Goal: Download file/media

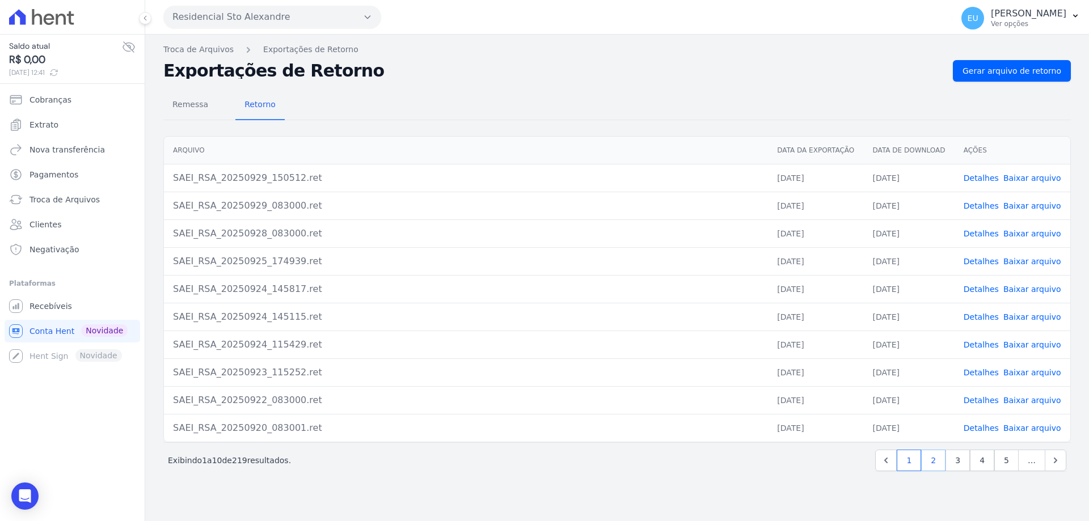
click at [938, 464] on link "2" at bounding box center [933, 461] width 24 height 22
click at [937, 459] on link "3" at bounding box center [933, 461] width 24 height 22
click at [988, 428] on link "Detalhes" at bounding box center [981, 428] width 35 height 9
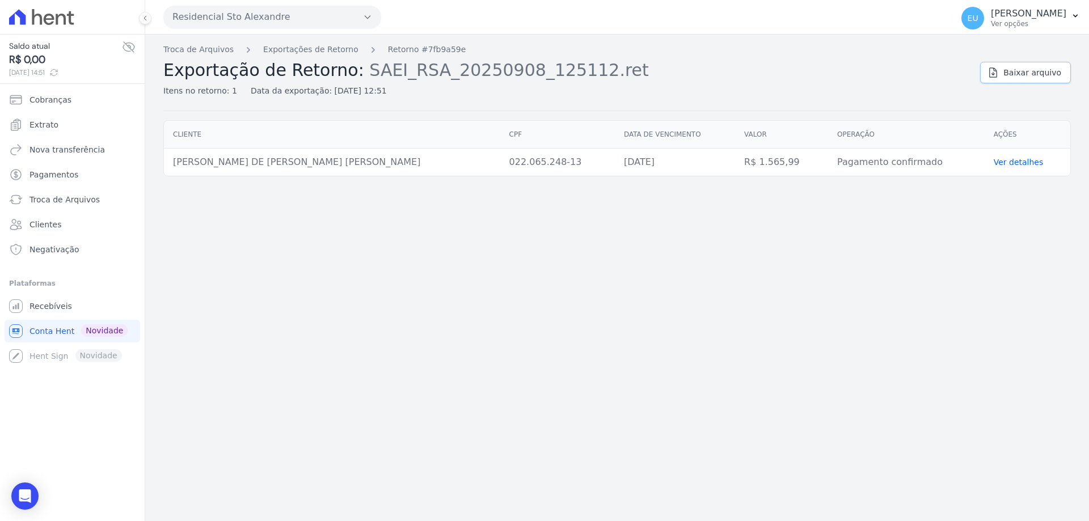
click at [1022, 73] on span "Baixar arquivo" at bounding box center [1033, 72] width 58 height 11
click at [1017, 72] on span "Baixar arquivo" at bounding box center [1033, 72] width 58 height 11
click at [202, 53] on link "Troca de Arquivos" at bounding box center [198, 50] width 70 height 12
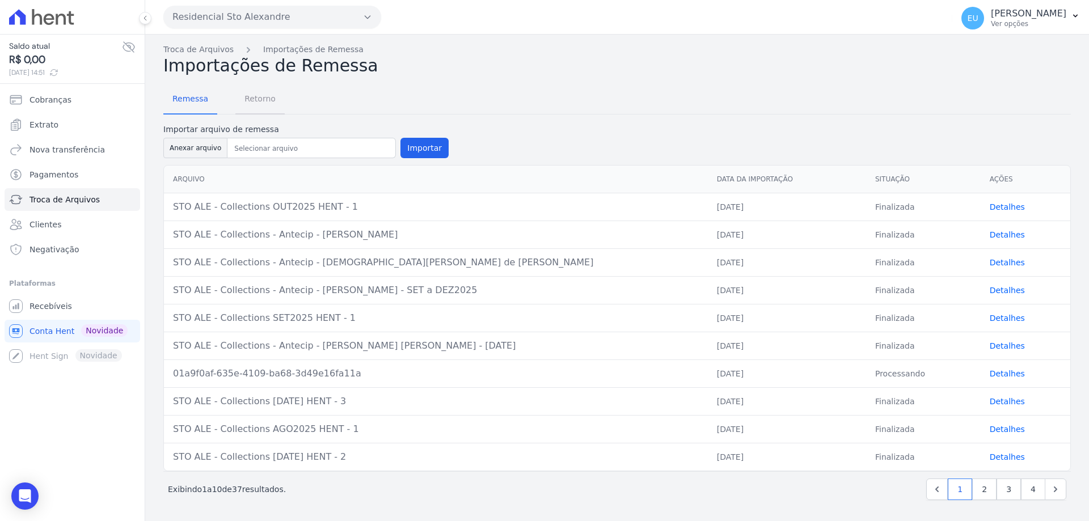
click at [260, 98] on span "Retorno" at bounding box center [260, 98] width 45 height 23
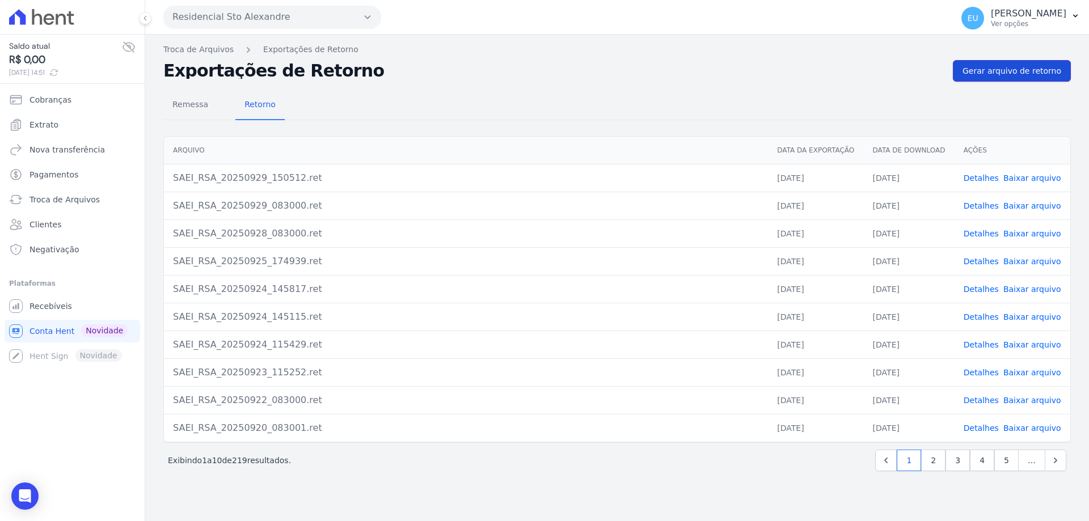
click at [998, 68] on span "Gerar arquivo de retorno" at bounding box center [1012, 70] width 99 height 11
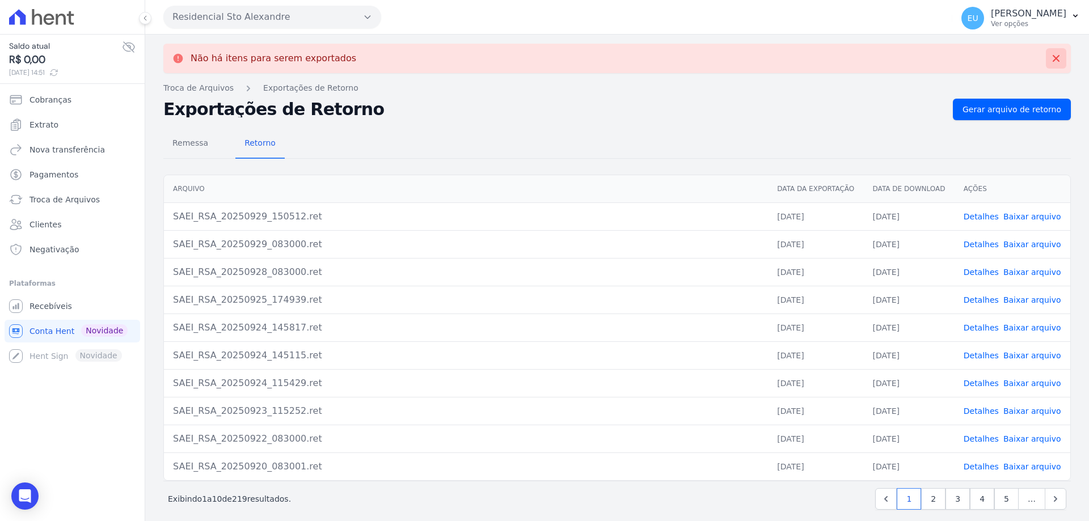
click at [1051, 58] on icon at bounding box center [1056, 58] width 11 height 11
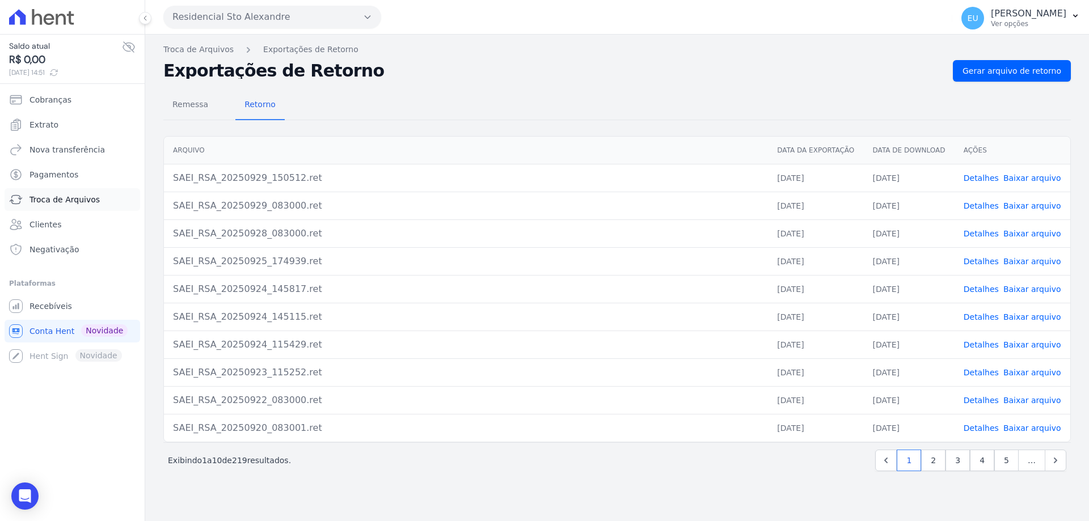
click at [60, 200] on span "Troca de Arquivos" at bounding box center [65, 199] width 70 height 11
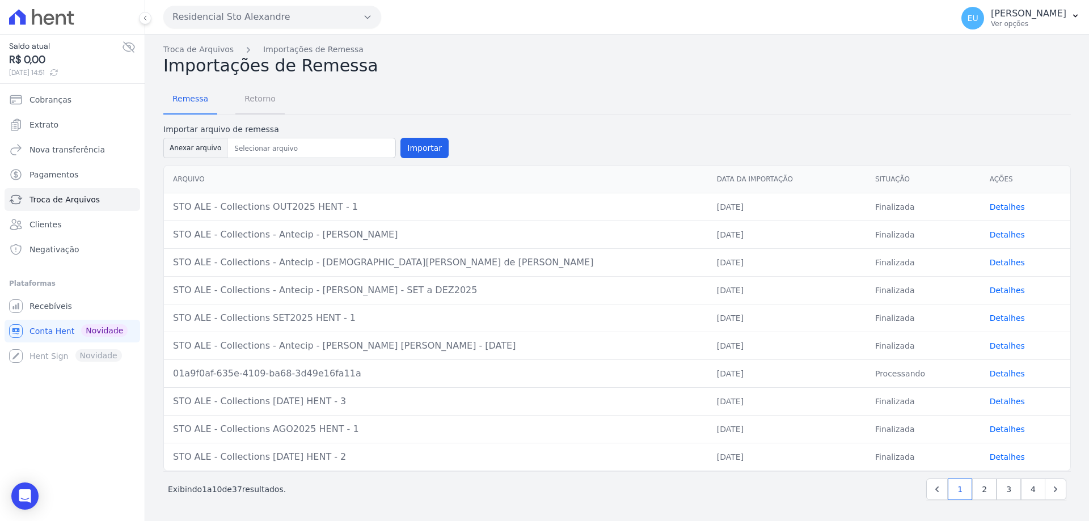
click at [254, 98] on span "Retorno" at bounding box center [260, 98] width 45 height 23
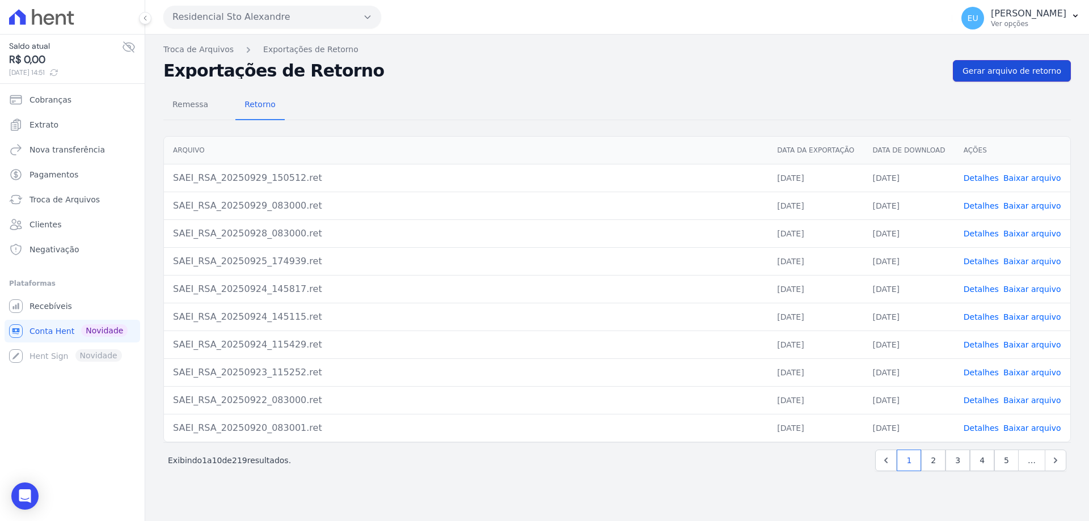
click at [1014, 68] on span "Gerar arquivo de retorno" at bounding box center [1012, 70] width 99 height 11
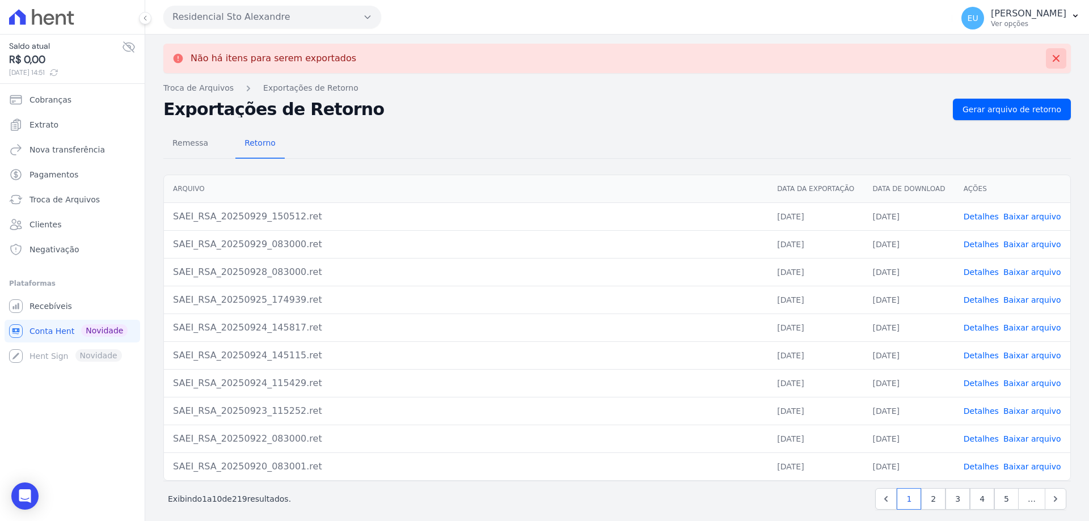
click at [1051, 58] on icon at bounding box center [1056, 58] width 11 height 11
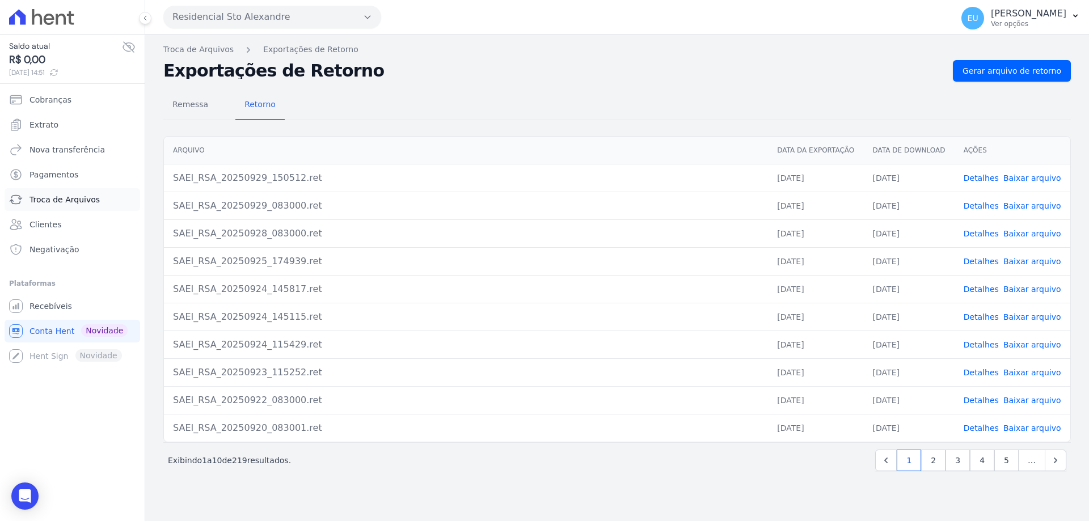
click at [61, 197] on span "Troca de Arquivos" at bounding box center [65, 199] width 70 height 11
